Goal: Task Accomplishment & Management: Complete application form

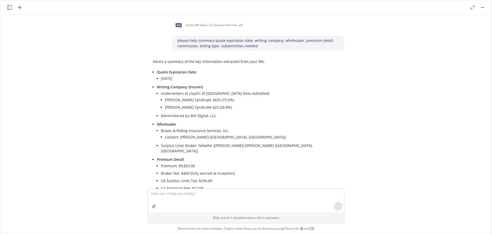
scroll to position [444, 0]
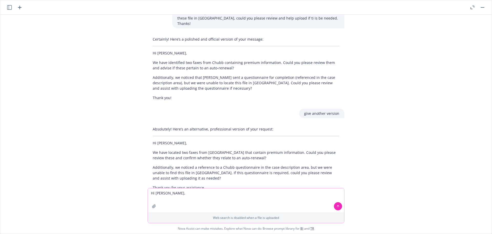
click at [175, 193] on textarea "Hi [PERSON_NAME]," at bounding box center [246, 200] width 196 height 24
click at [197, 193] on textarea "Hi [PERSON_NAME], sorry for delay, beacause of the" at bounding box center [246, 200] width 196 height 24
click at [232, 195] on textarea "Hi [PERSON_NAME], sorry for delay, because of the" at bounding box center [246, 200] width 196 height 24
click at [229, 193] on textarea "Hi [PERSON_NAME], sorry for delay, because of the" at bounding box center [246, 200] width 196 height 24
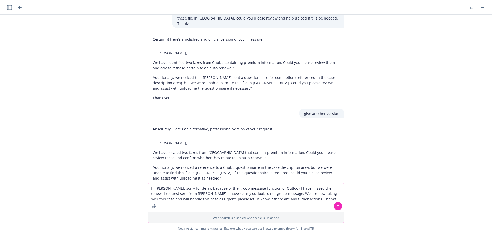
type textarea "Hi [PERSON_NAME], sorry for delay, because of the group message function of Out…"
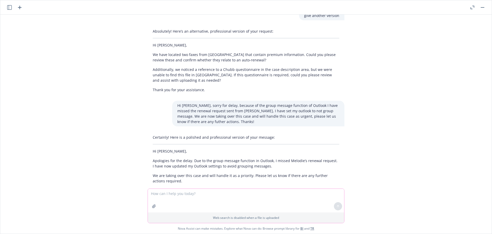
scroll to position [544, 0]
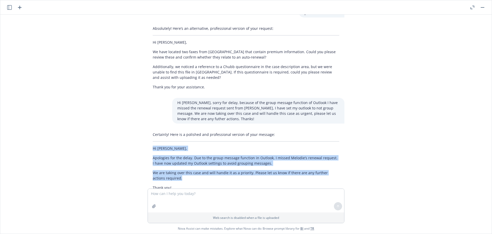
drag, startPoint x: 173, startPoint y: 163, endPoint x: 152, endPoint y: 137, distance: 33.7
click at [148, 136] on div "Certainly! Here is a polished and professional version of your message: Hi [PER…" at bounding box center [246, 161] width 197 height 63
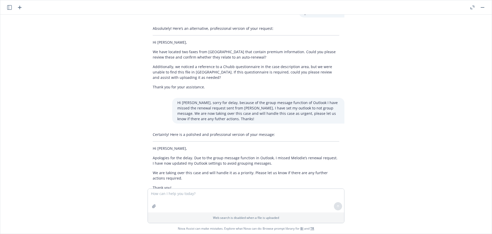
click at [174, 168] on div "Certainly! Here is a polished and professional version of your message: Hi [PER…" at bounding box center [246, 161] width 197 height 63
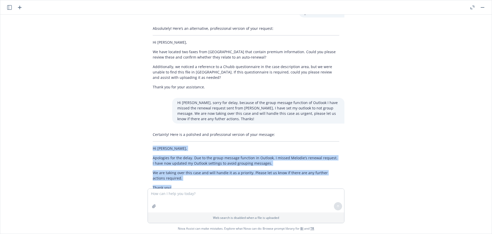
drag, startPoint x: 167, startPoint y: 167, endPoint x: 144, endPoint y: 132, distance: 41.9
click at [148, 132] on div "Certainly! Here is a polished and professional version of your message: Hi [PER…" at bounding box center [246, 161] width 197 height 63
copy div "Hi [PERSON_NAME], Apologies for the delay. Due to the group message function in…"
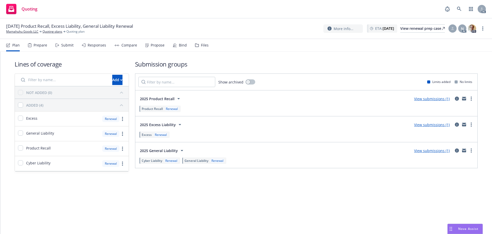
click at [67, 47] on div "Submit" at bounding box center [67, 45] width 12 height 4
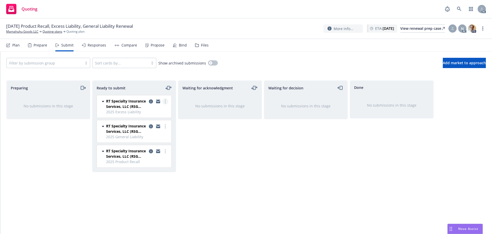
click at [166, 102] on icon "more" at bounding box center [165, 101] width 1 height 4
click at [150, 120] on span "Log acknowledgement" at bounding box center [142, 122] width 51 height 5
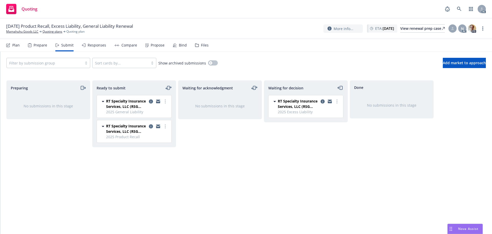
click at [166, 101] on link "more" at bounding box center [165, 101] width 6 height 6
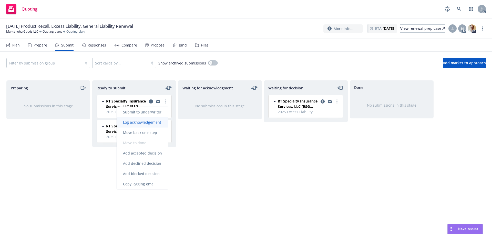
click at [159, 120] on span "Log acknowledgement" at bounding box center [142, 122] width 51 height 5
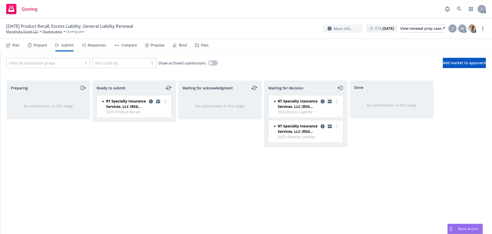
click at [165, 100] on icon "more" at bounding box center [165, 101] width 1 height 4
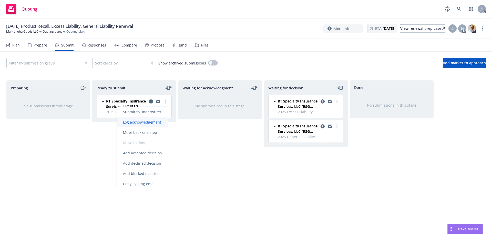
click at [157, 123] on span "Log acknowledgement" at bounding box center [142, 122] width 51 height 5
